Goal: Task Accomplishment & Management: Complete application form

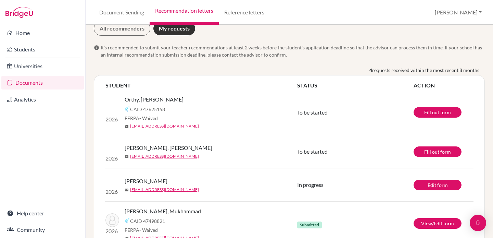
scroll to position [18, 0]
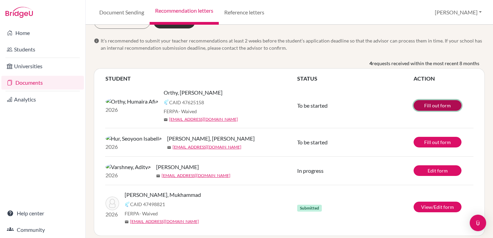
click at [442, 105] on link "Fill out form" at bounding box center [438, 105] width 48 height 11
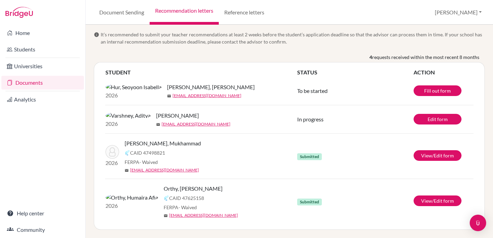
scroll to position [34, 0]
click at [428, 118] on link "Edit form" at bounding box center [438, 119] width 48 height 11
click at [430, 118] on link "Edit form" at bounding box center [438, 119] width 48 height 11
